Goal: Check status: Check status

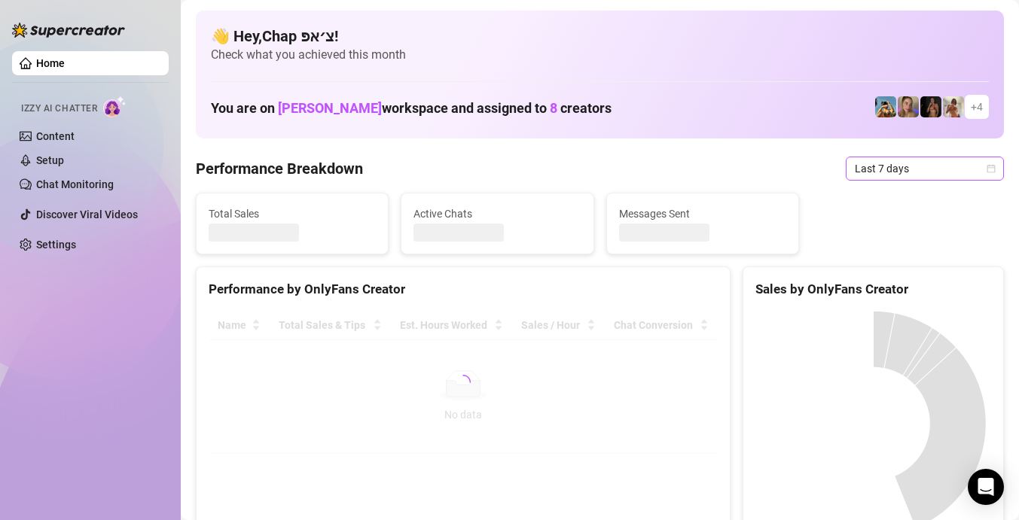
click at [896, 167] on span "Last 7 days" at bounding box center [925, 168] width 140 height 23
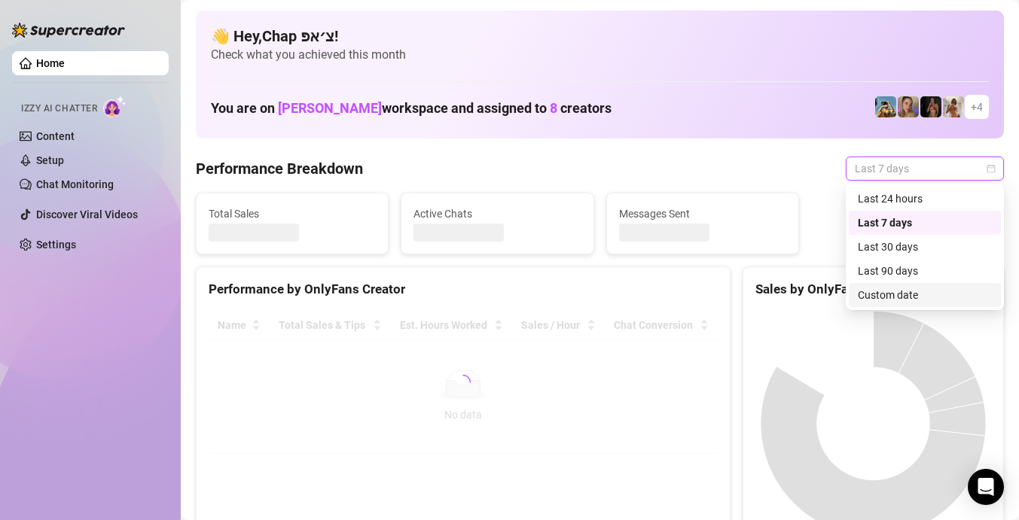
click at [910, 287] on div "Custom date" at bounding box center [925, 295] width 134 height 17
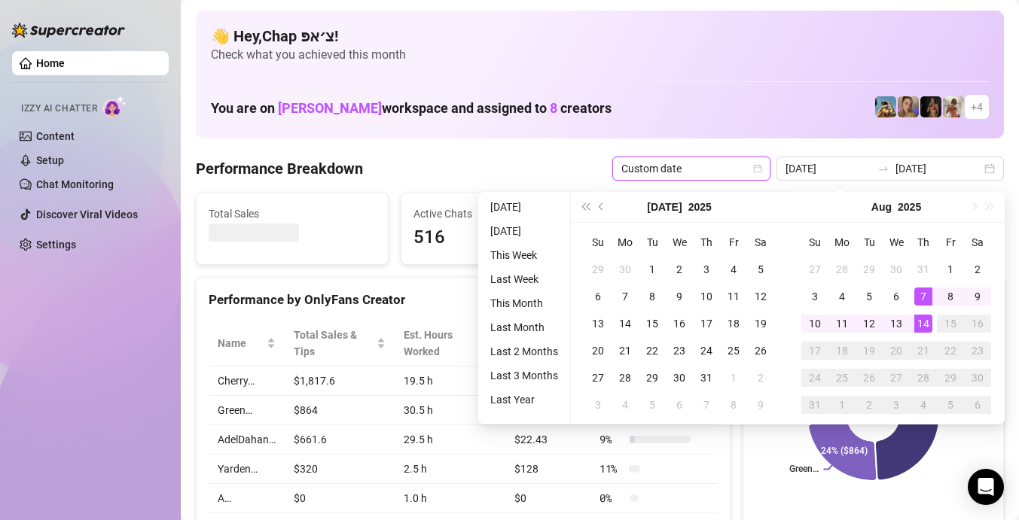
type input "[DATE]"
click at [911, 319] on td "14" at bounding box center [923, 323] width 27 height 27
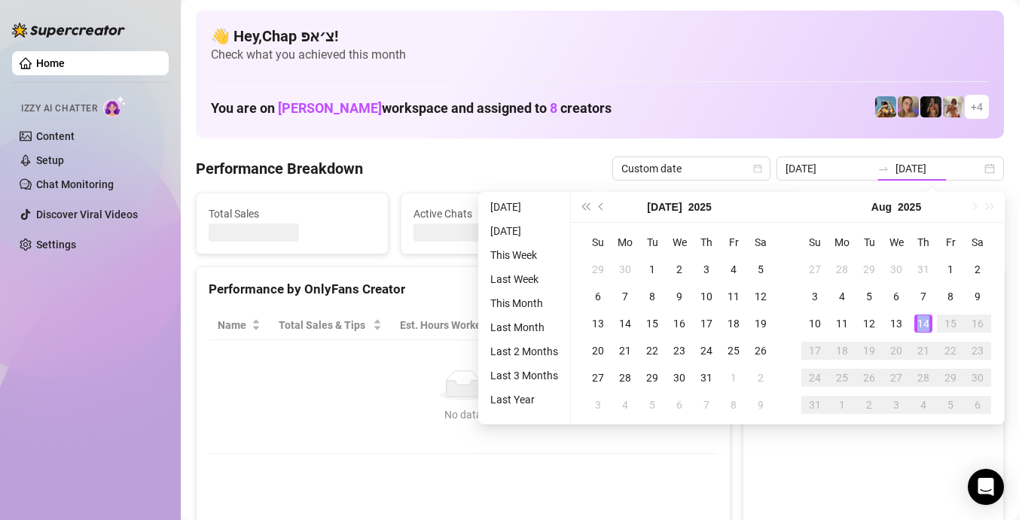
type input "[DATE]"
